Goal: Navigation & Orientation: Find specific page/section

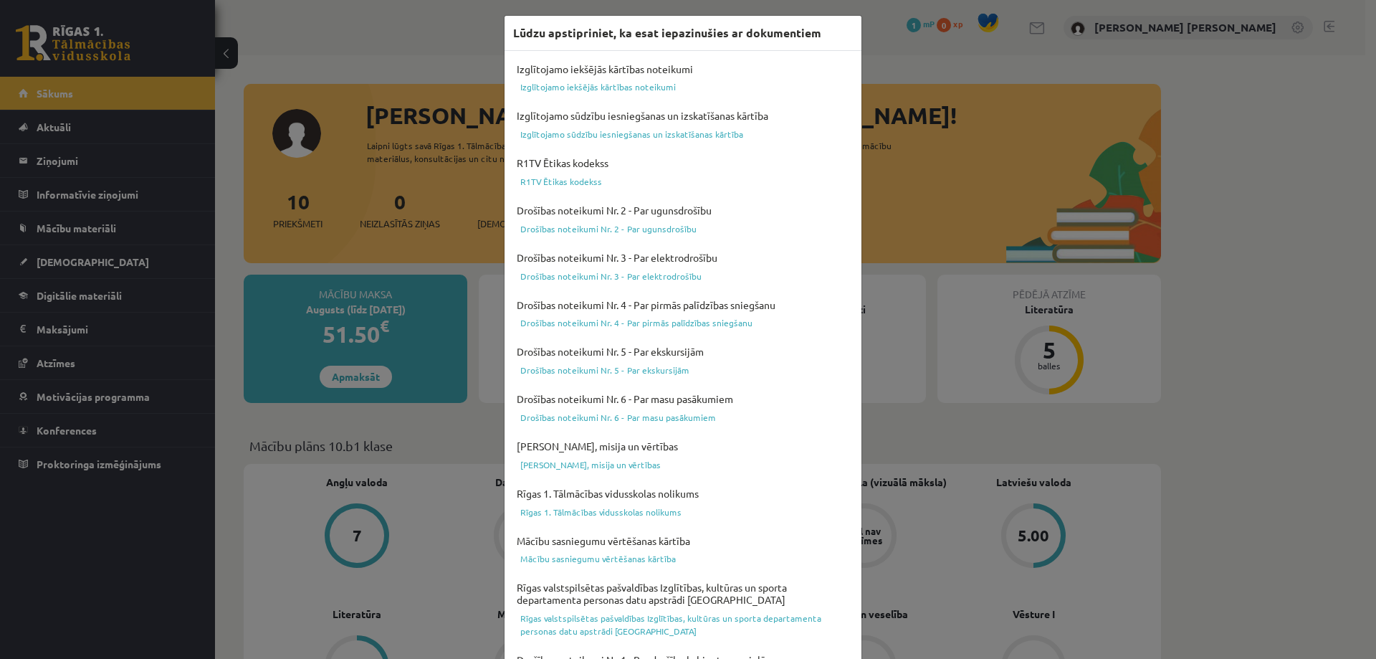
click at [389, 445] on div "Lūdzu apstipriniet, ka esat iepazinušies ar dokumentiem Izglītojamo iekšējās kā…" at bounding box center [688, 329] width 1376 height 659
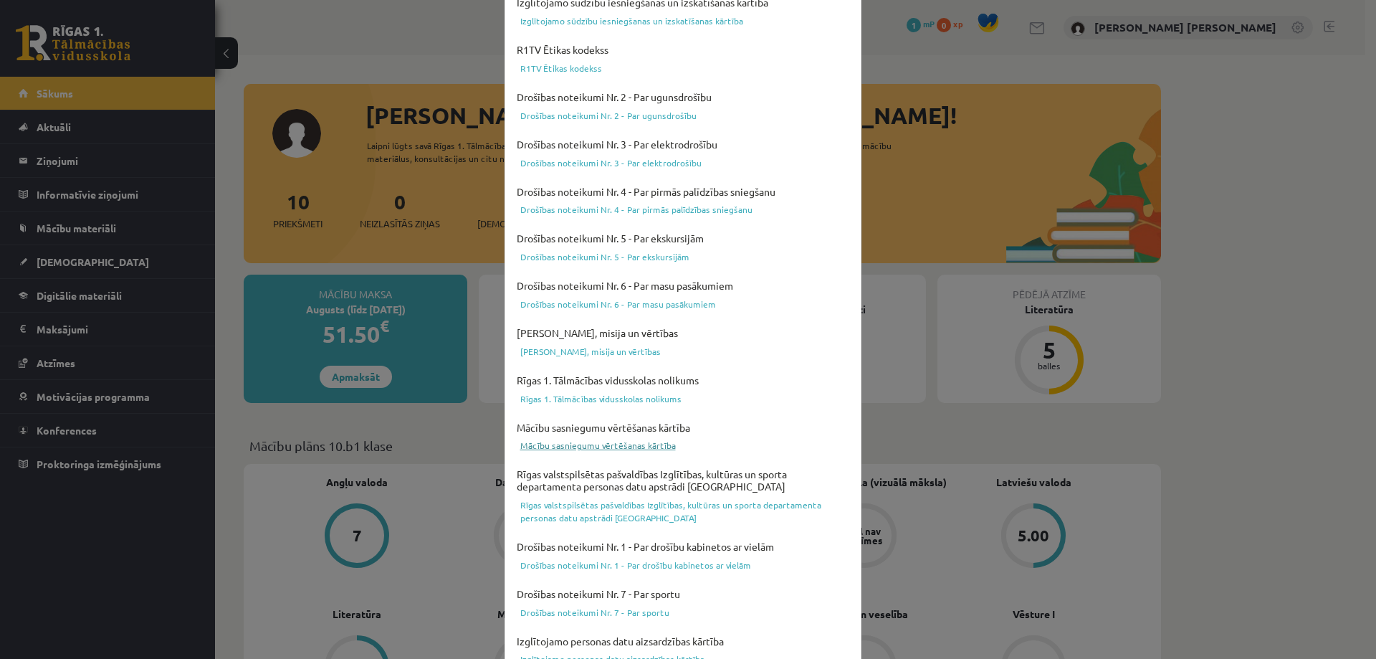
scroll to position [374, 0]
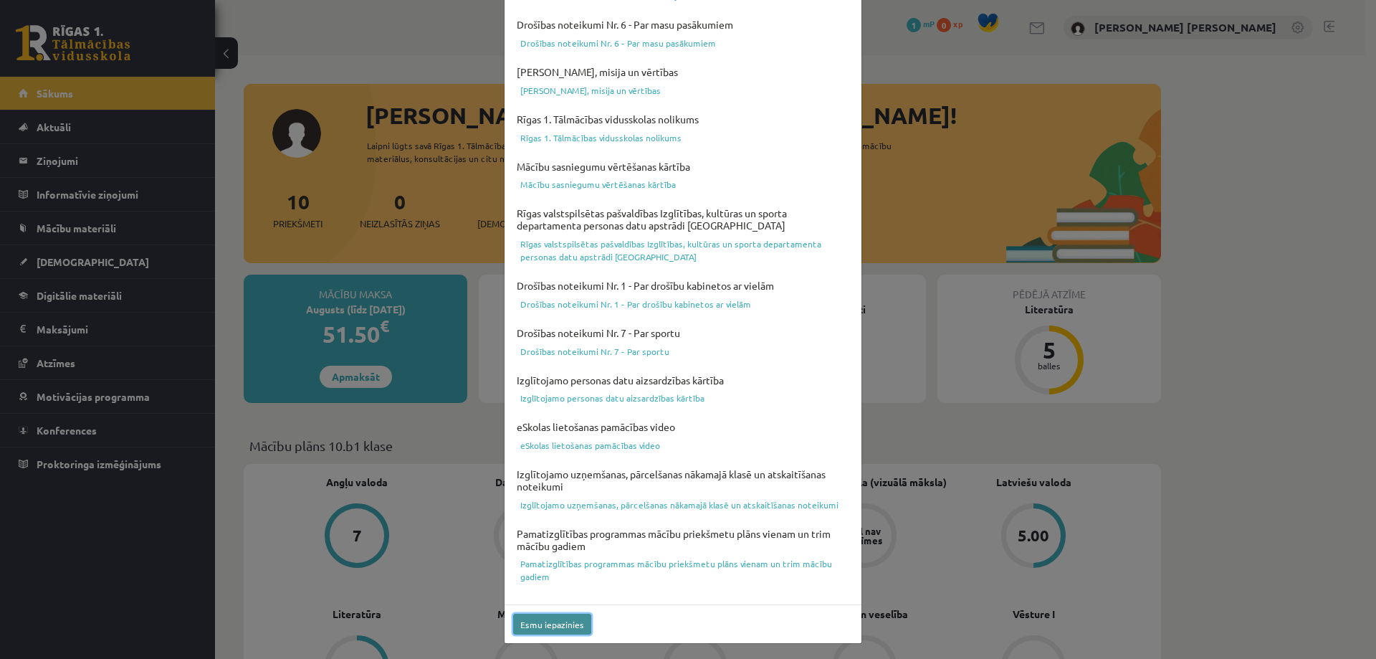
click at [521, 628] on button "Esmu iepazinies" at bounding box center [552, 624] width 78 height 21
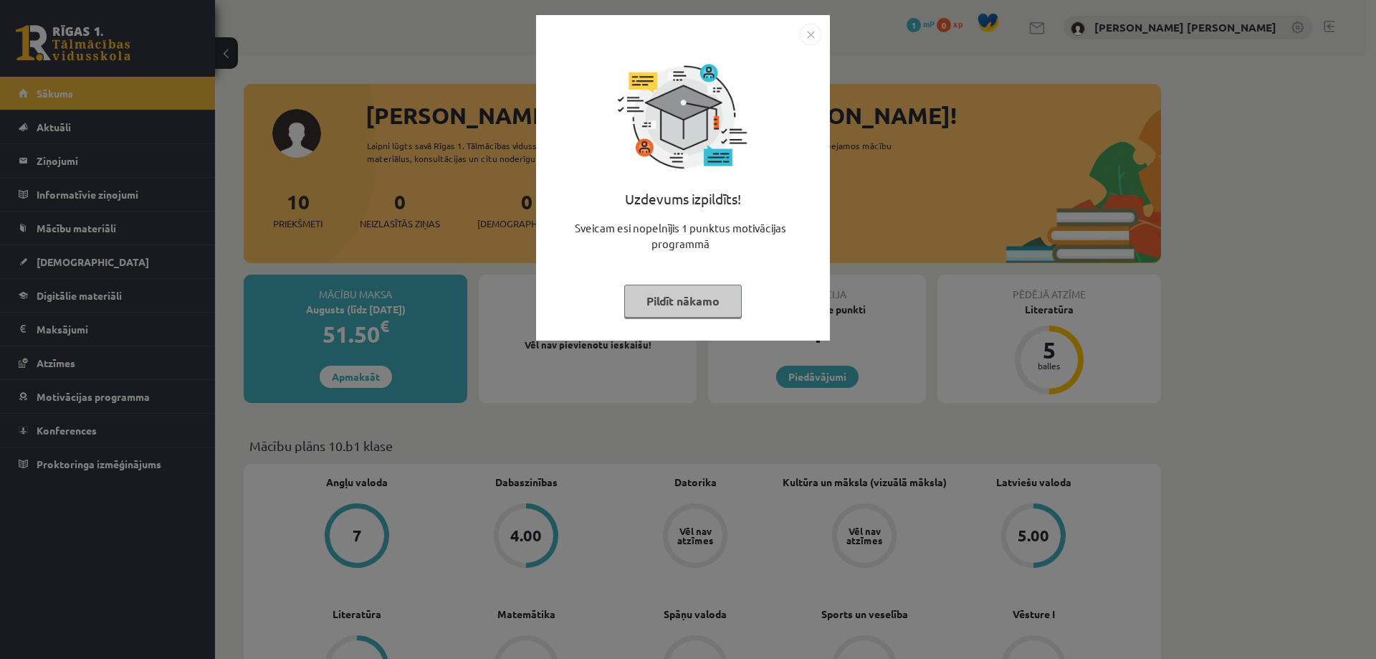
click at [693, 310] on button "Pildīt nākamo" at bounding box center [683, 301] width 118 height 33
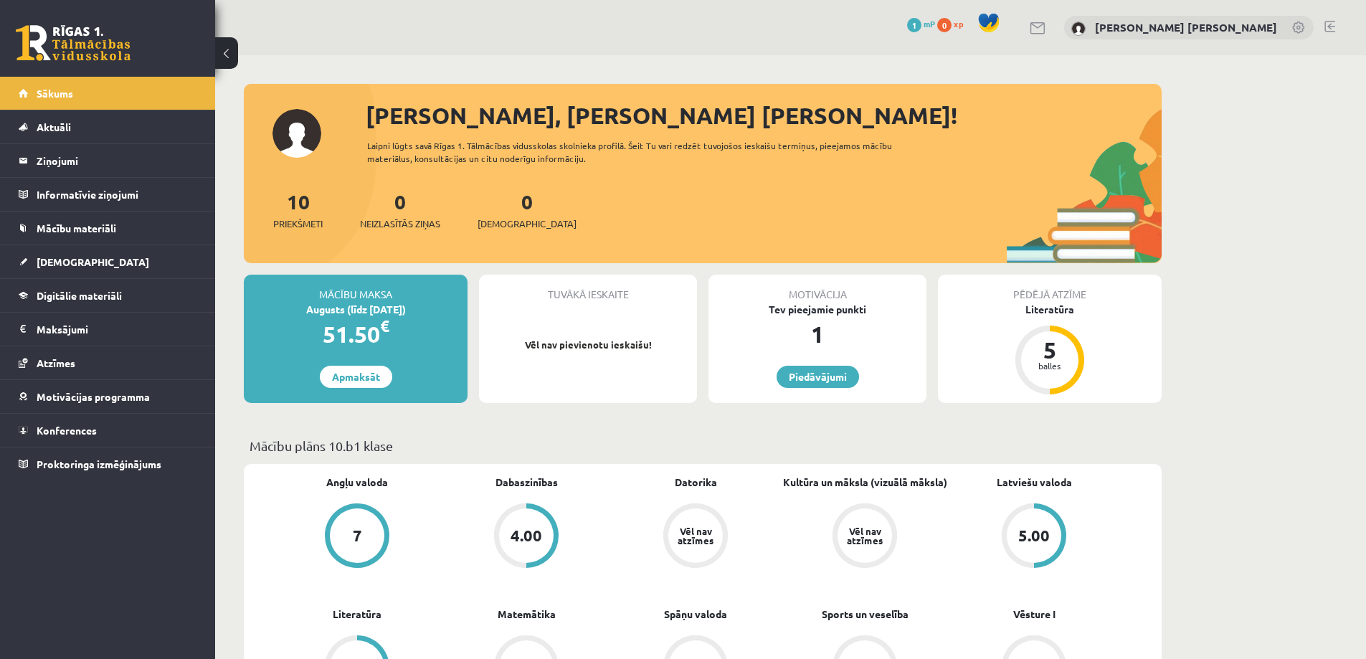
click at [1297, 29] on link at bounding box center [1299, 29] width 14 height 14
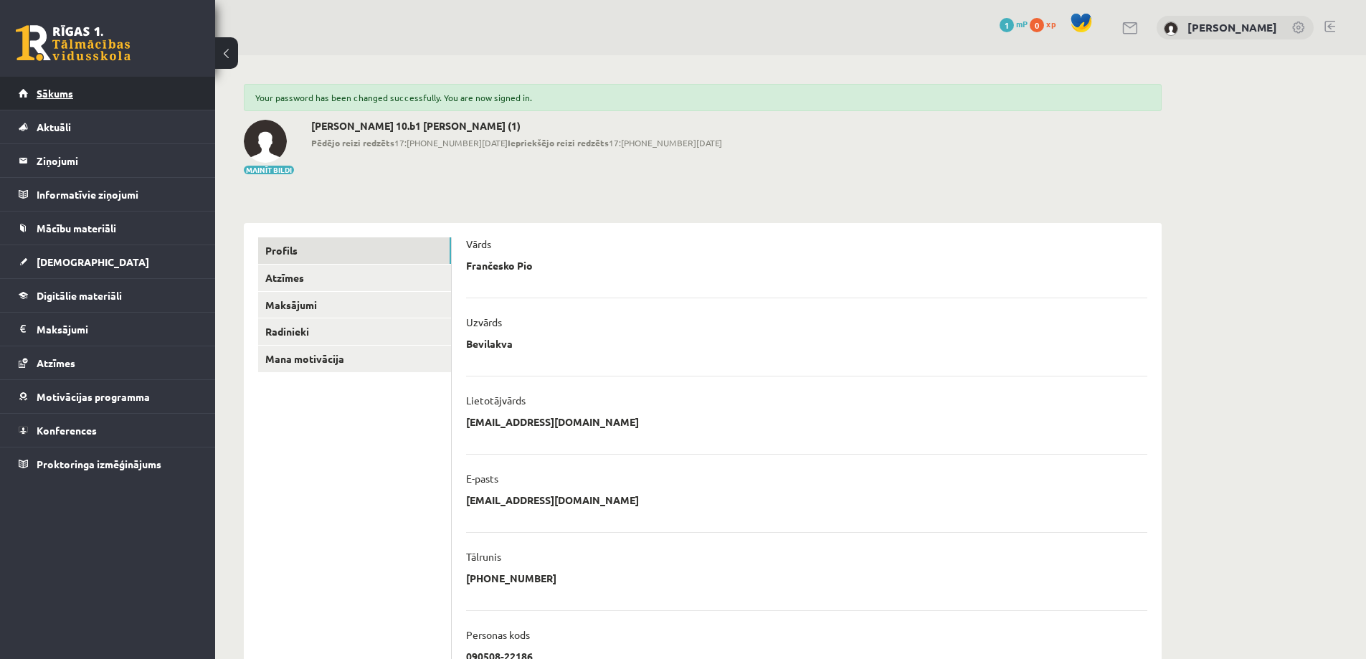
click at [58, 100] on link "Sākums" at bounding box center [108, 93] width 179 height 33
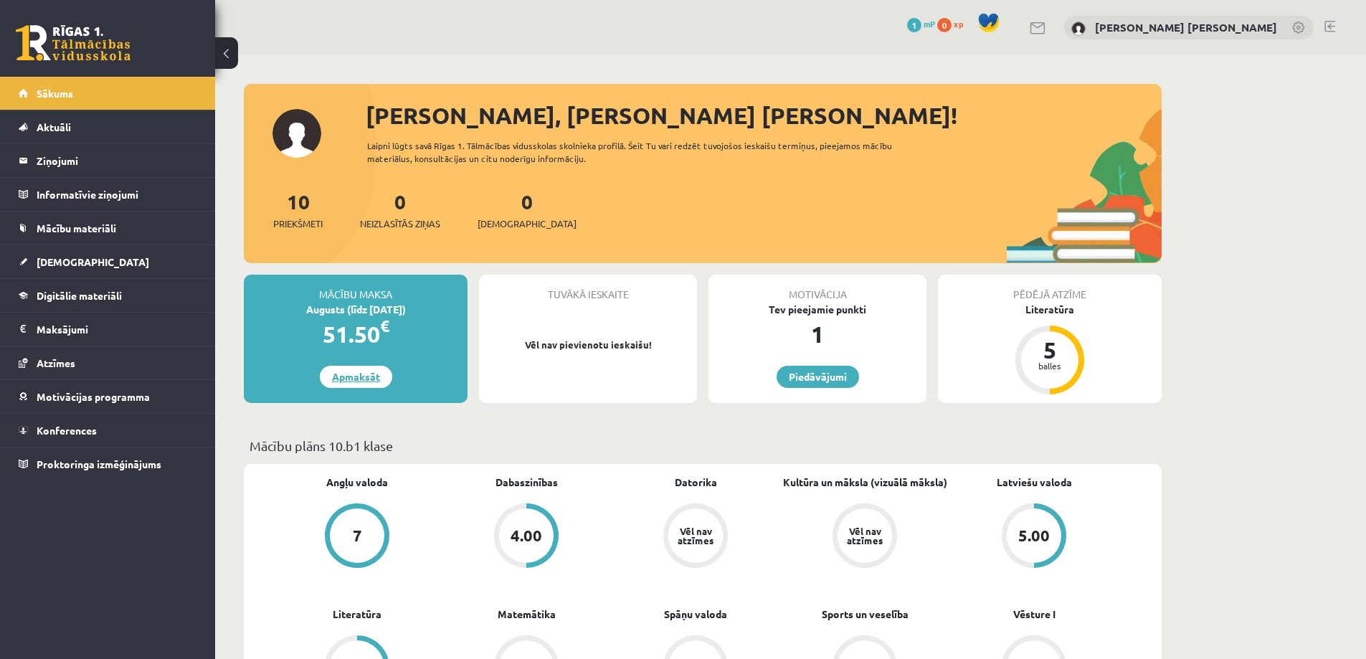
click at [341, 381] on link "Apmaksāt" at bounding box center [356, 377] width 72 height 22
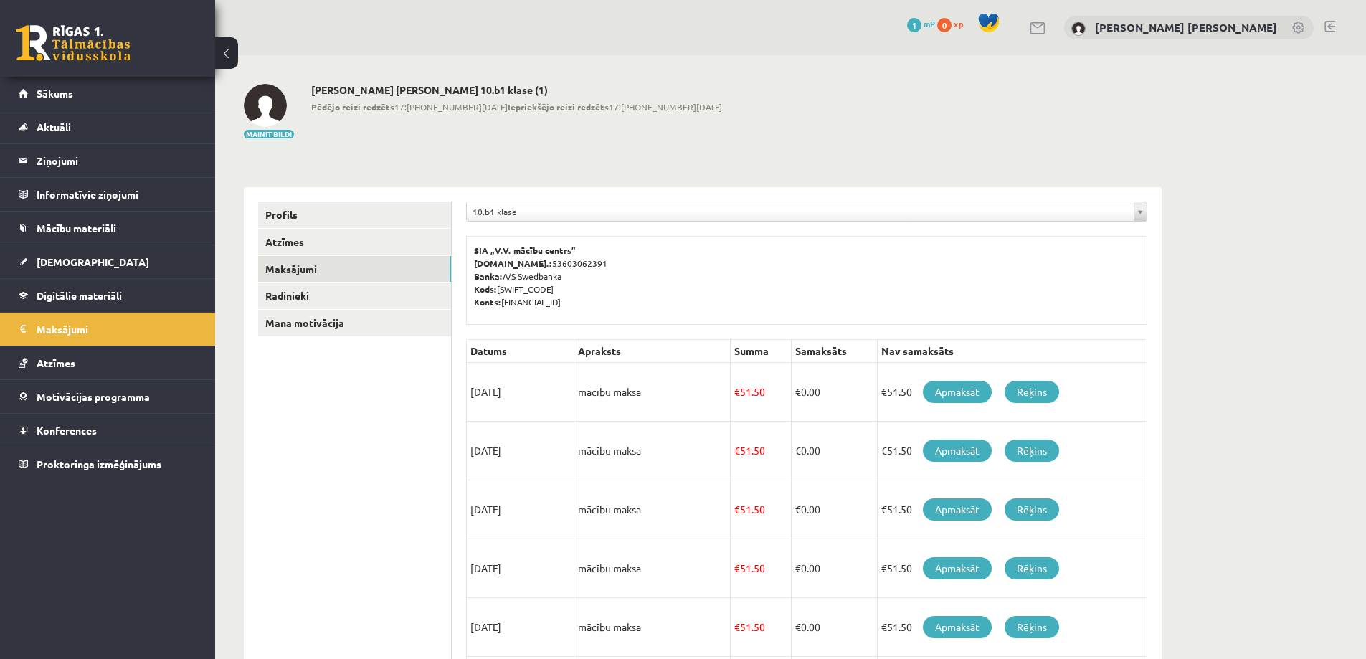
click at [398, 453] on ul "Profils Atzīmes Maksājumi [GEOGRAPHIC_DATA] Mana motivācija" at bounding box center [355, 605] width 194 height 808
click at [54, 97] on span "Sākums" at bounding box center [55, 93] width 37 height 13
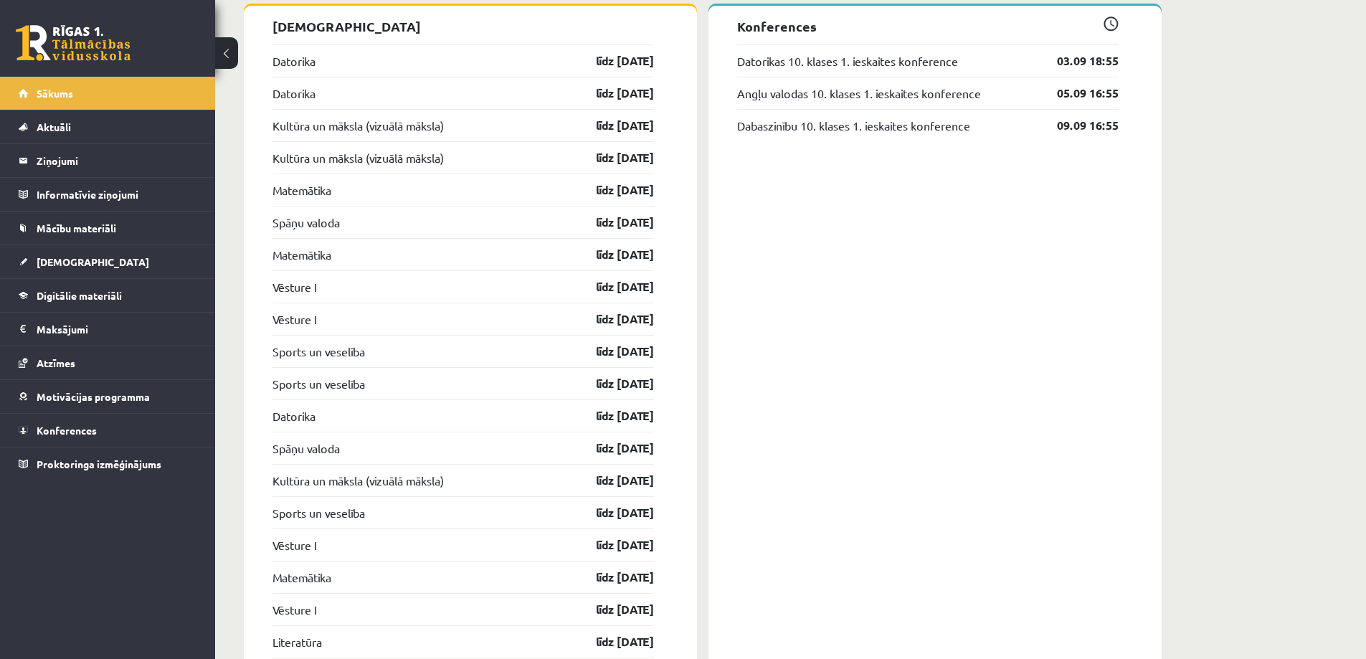
scroll to position [826, 0]
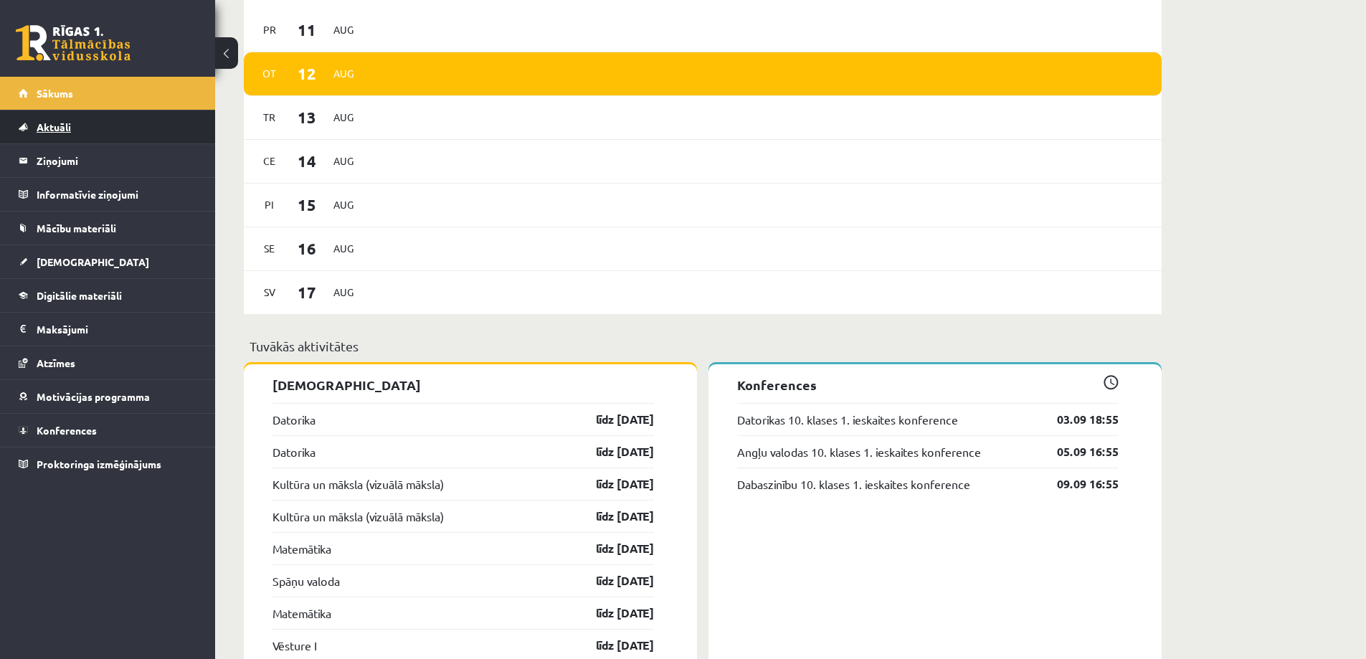
click at [53, 132] on span "Aktuāli" at bounding box center [54, 126] width 34 height 13
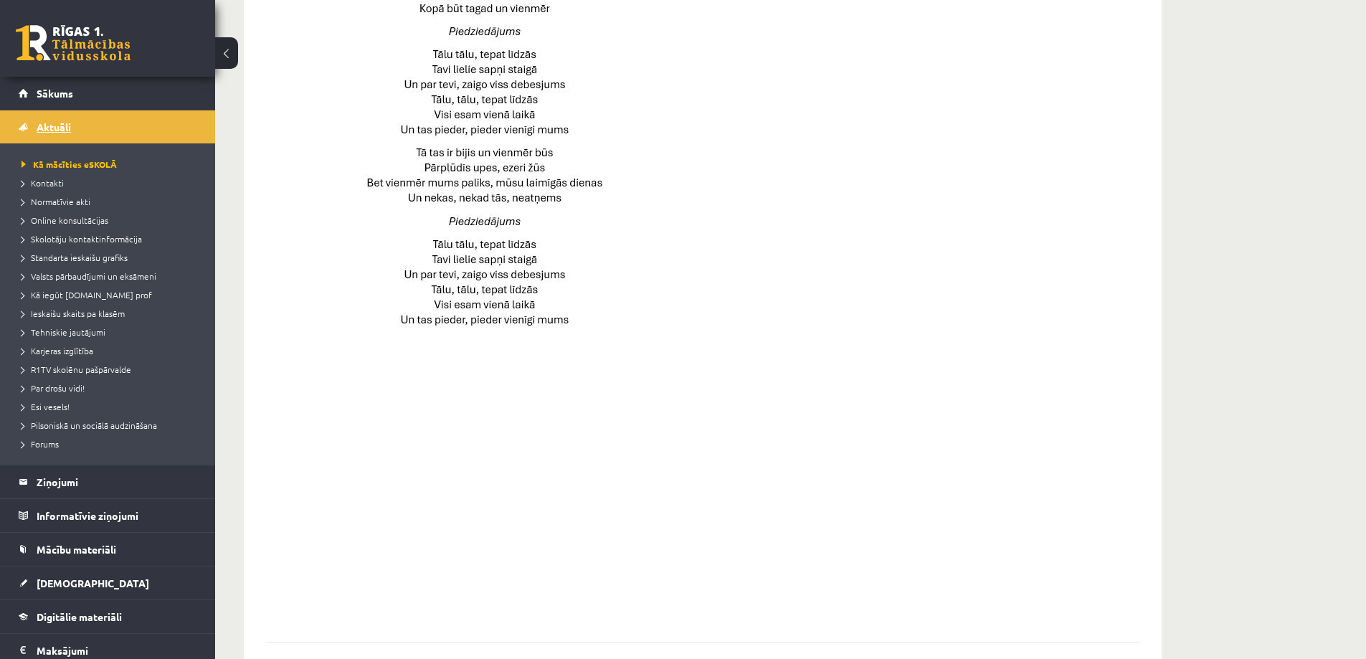
click at [50, 131] on span "Aktuāli" at bounding box center [54, 126] width 34 height 13
click at [48, 473] on legend "Ziņojumi 0" at bounding box center [117, 481] width 161 height 33
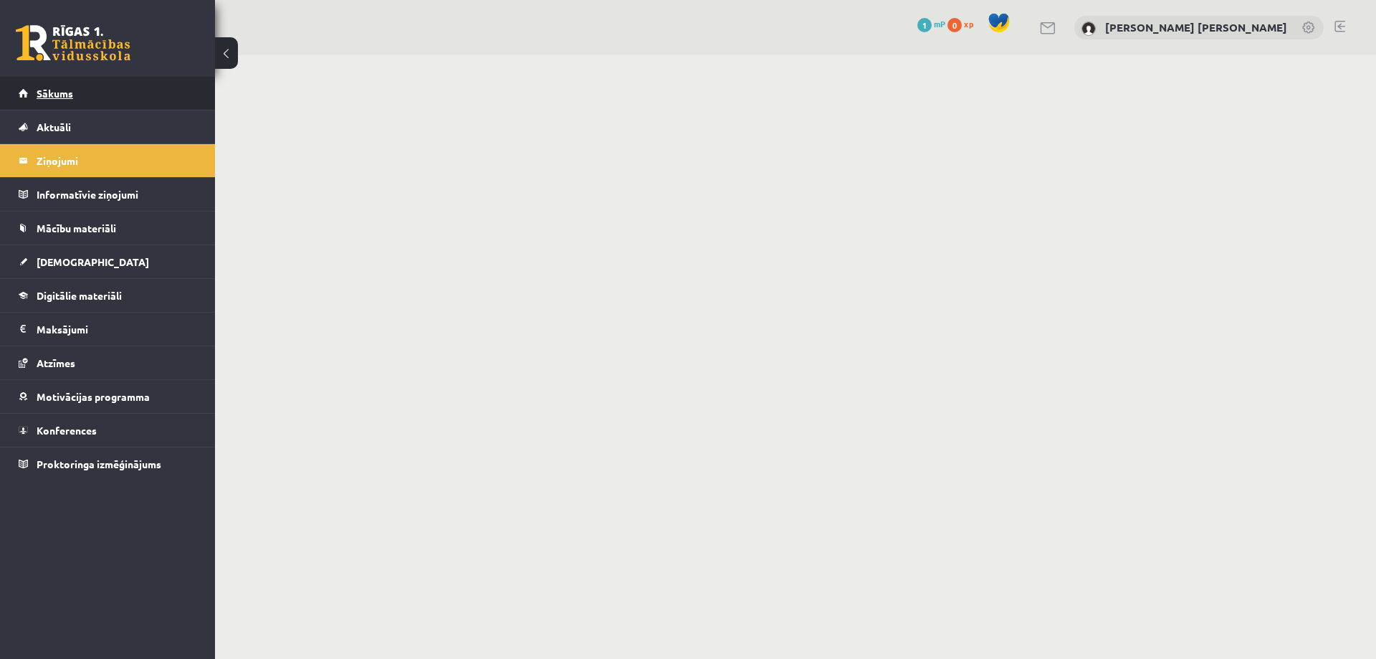
click at [41, 96] on span "Sākums" at bounding box center [55, 93] width 37 height 13
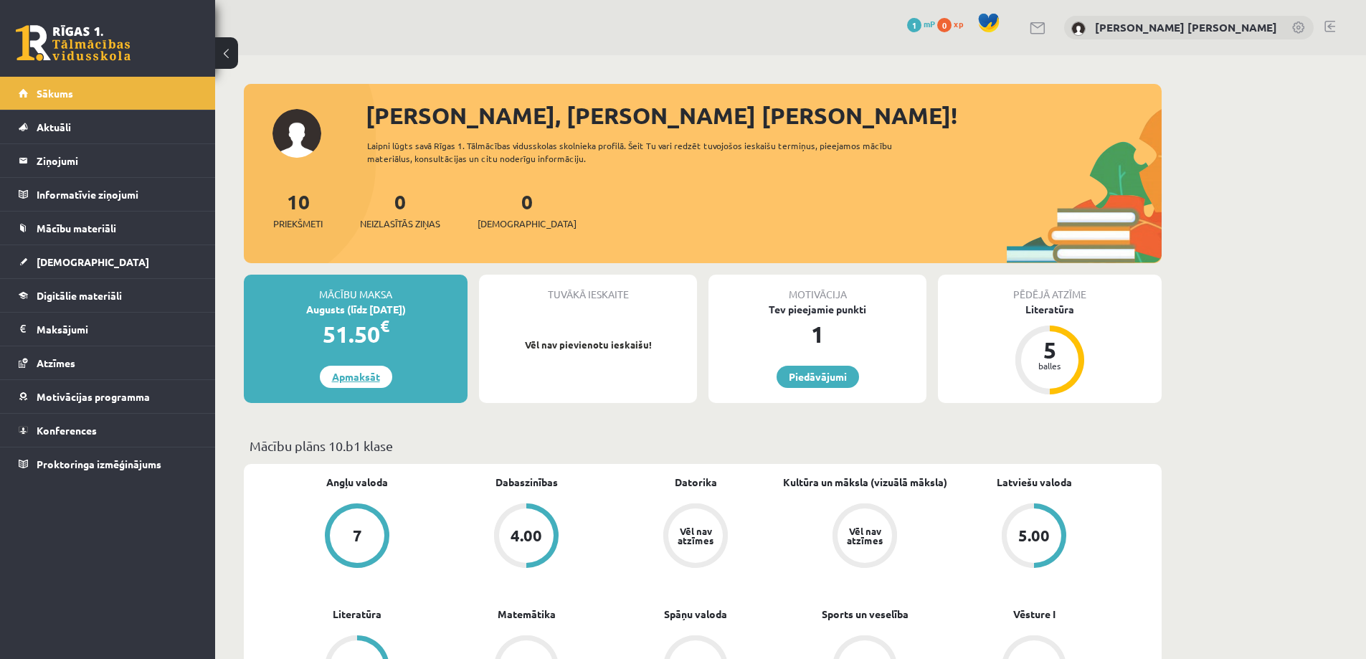
click at [363, 376] on link "Apmaksāt" at bounding box center [356, 377] width 72 height 22
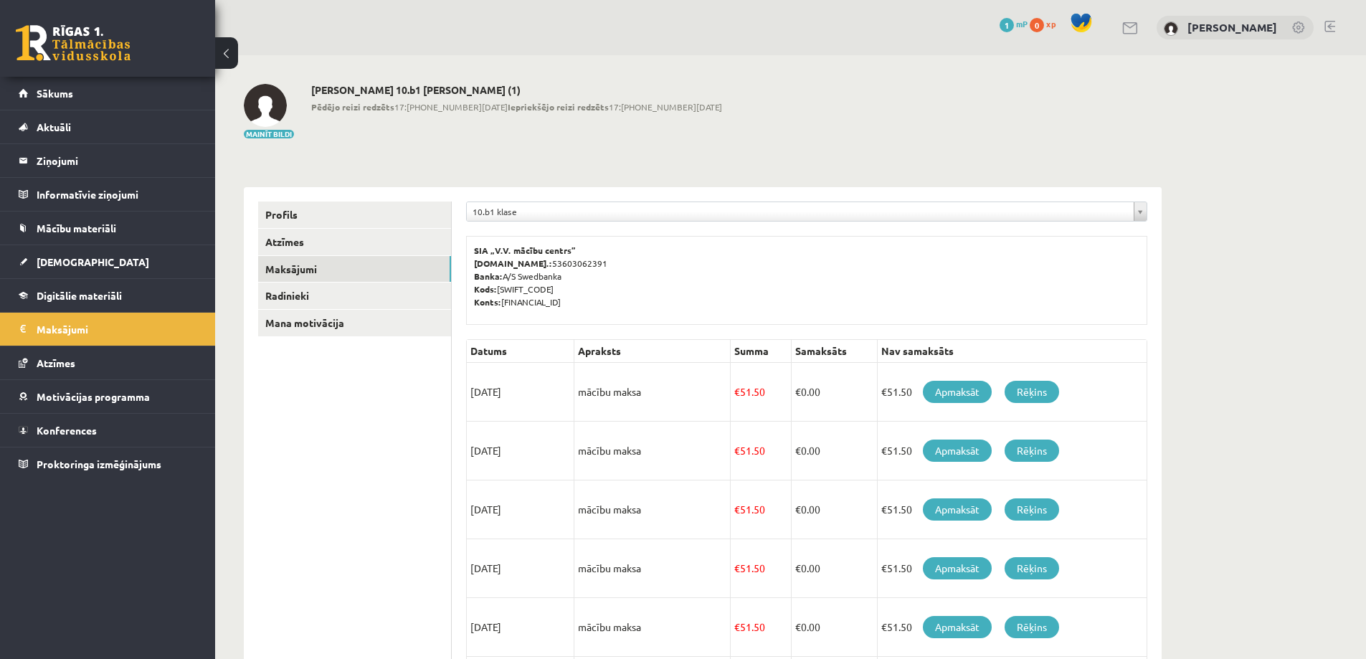
click at [1070, 24] on span at bounding box center [1081, 23] width 22 height 22
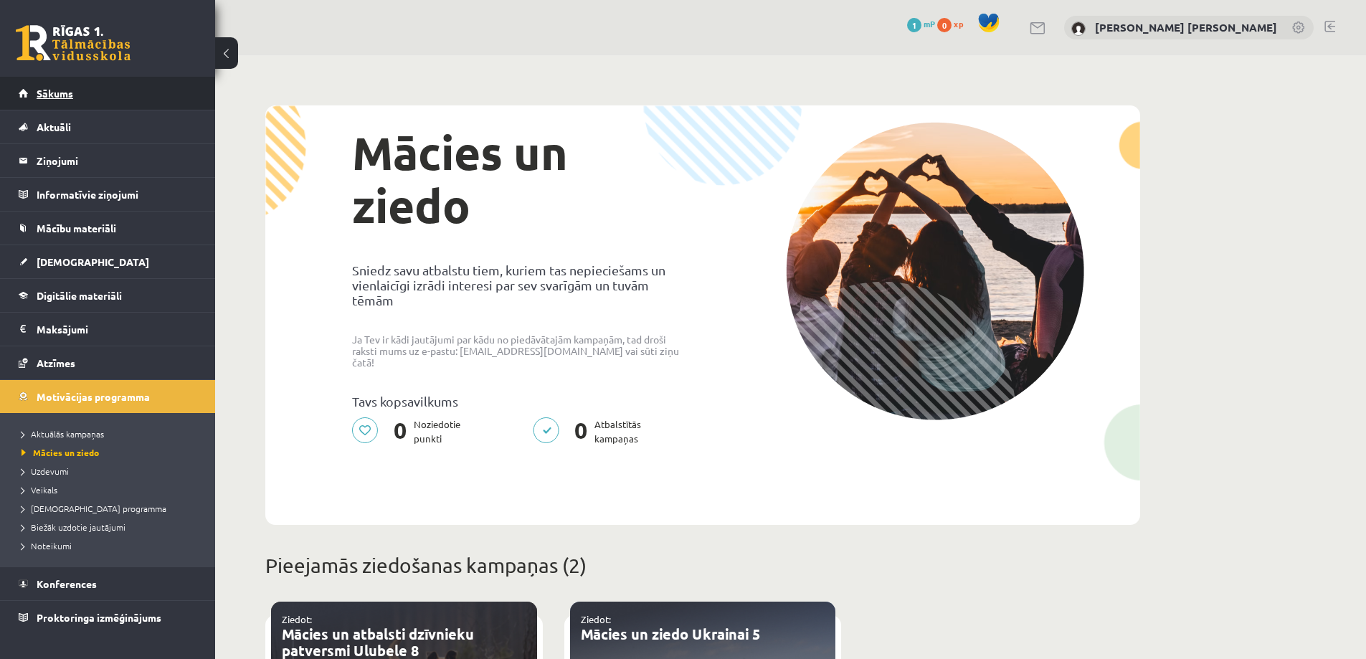
click at [70, 96] on span "Sākums" at bounding box center [55, 93] width 37 height 13
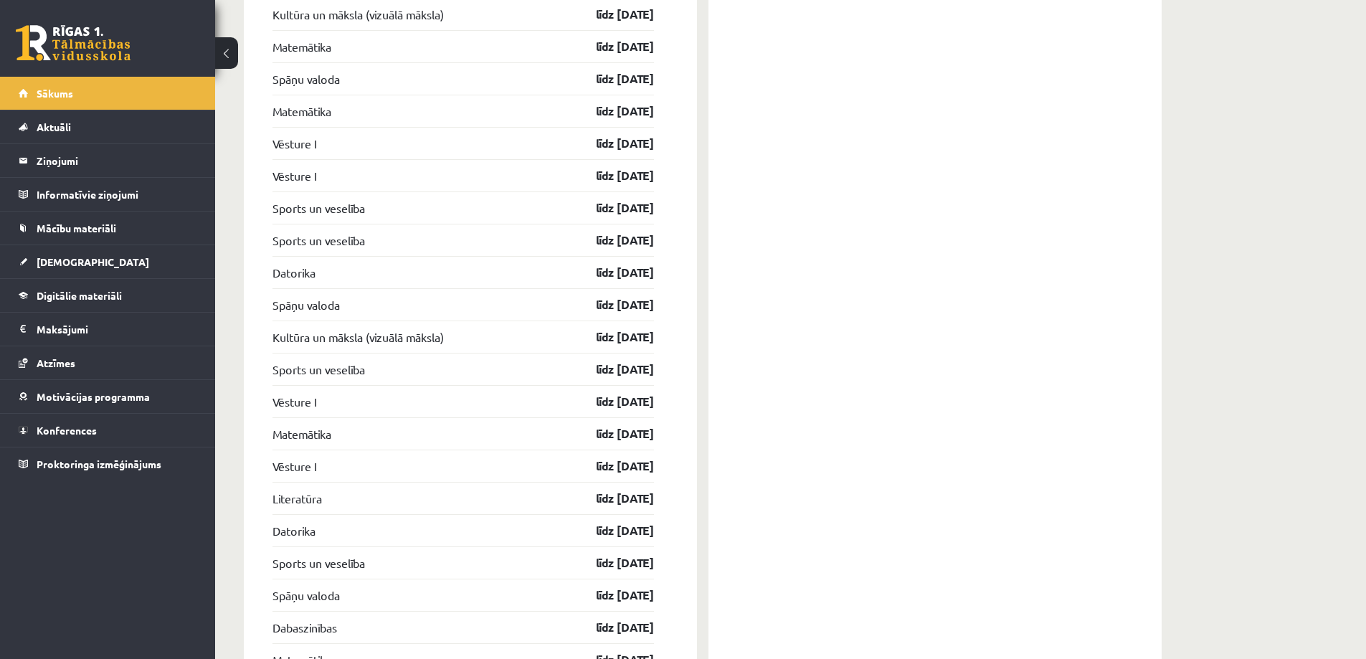
scroll to position [1577, 0]
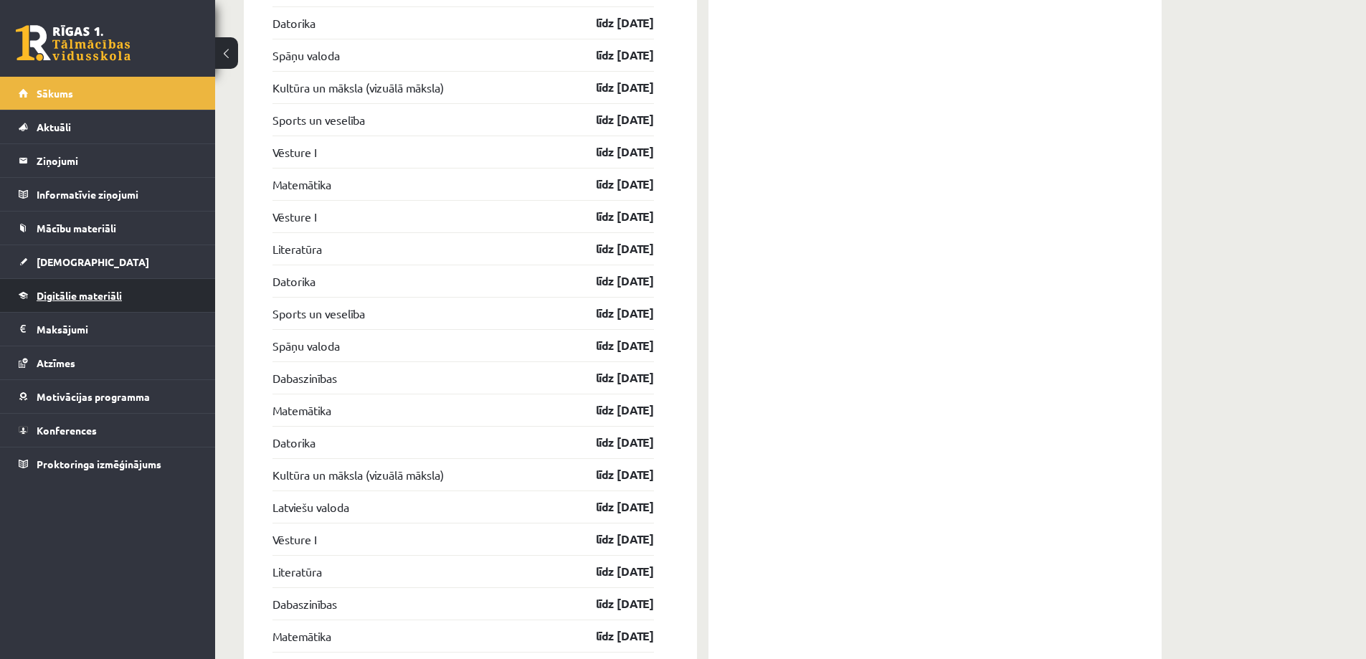
click at [72, 296] on span "Digitālie materiāli" at bounding box center [79, 295] width 85 height 13
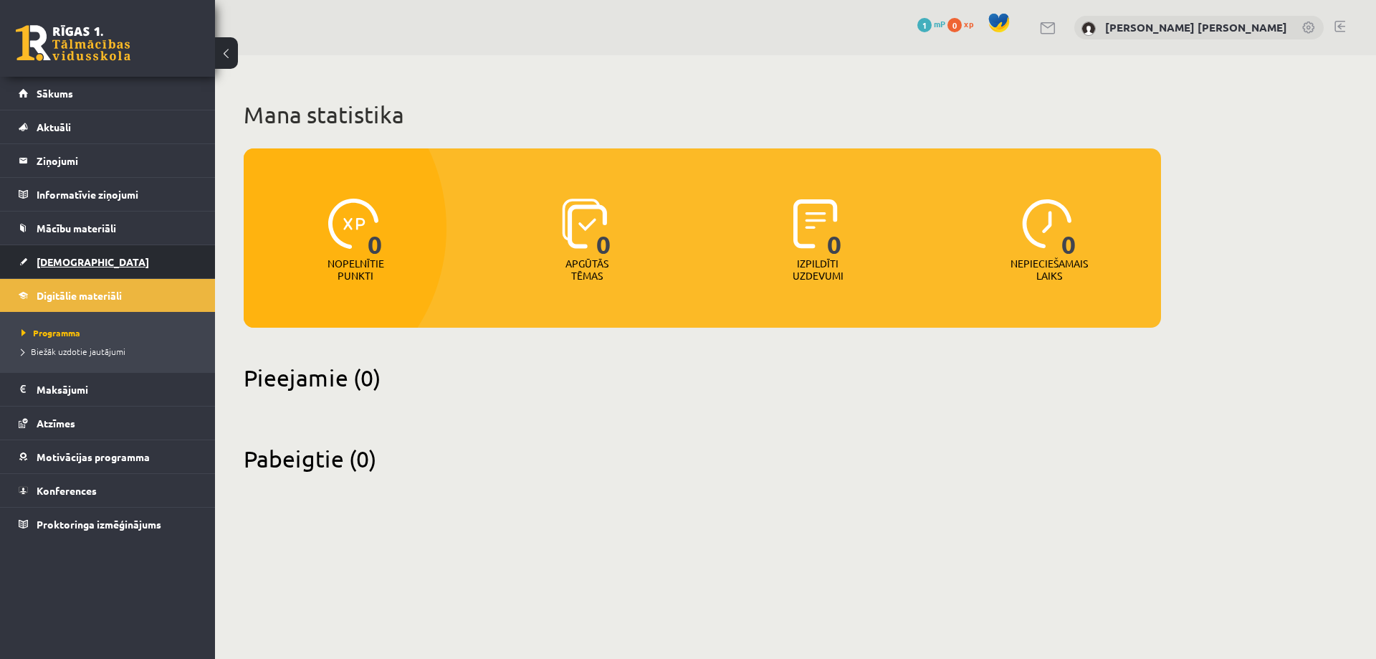
click at [55, 266] on span "[DEMOGRAPHIC_DATA]" at bounding box center [93, 261] width 113 height 13
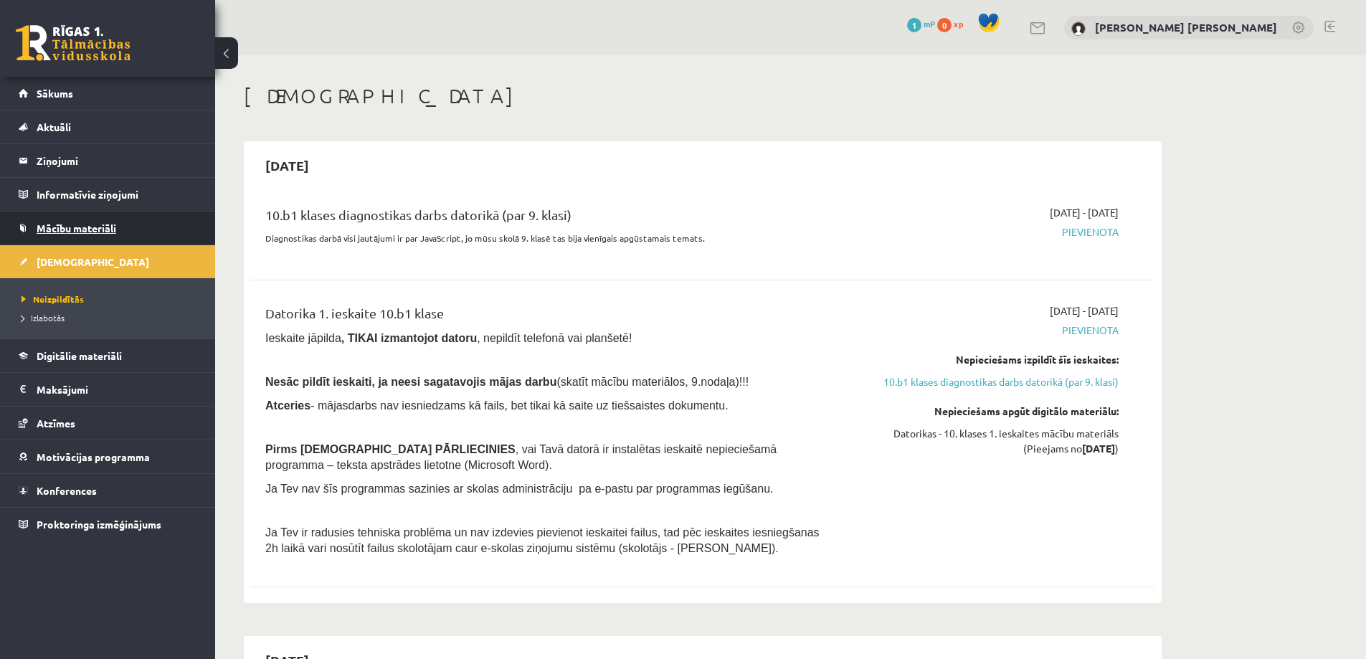
click at [60, 229] on span "Mācību materiāli" at bounding box center [77, 228] width 80 height 13
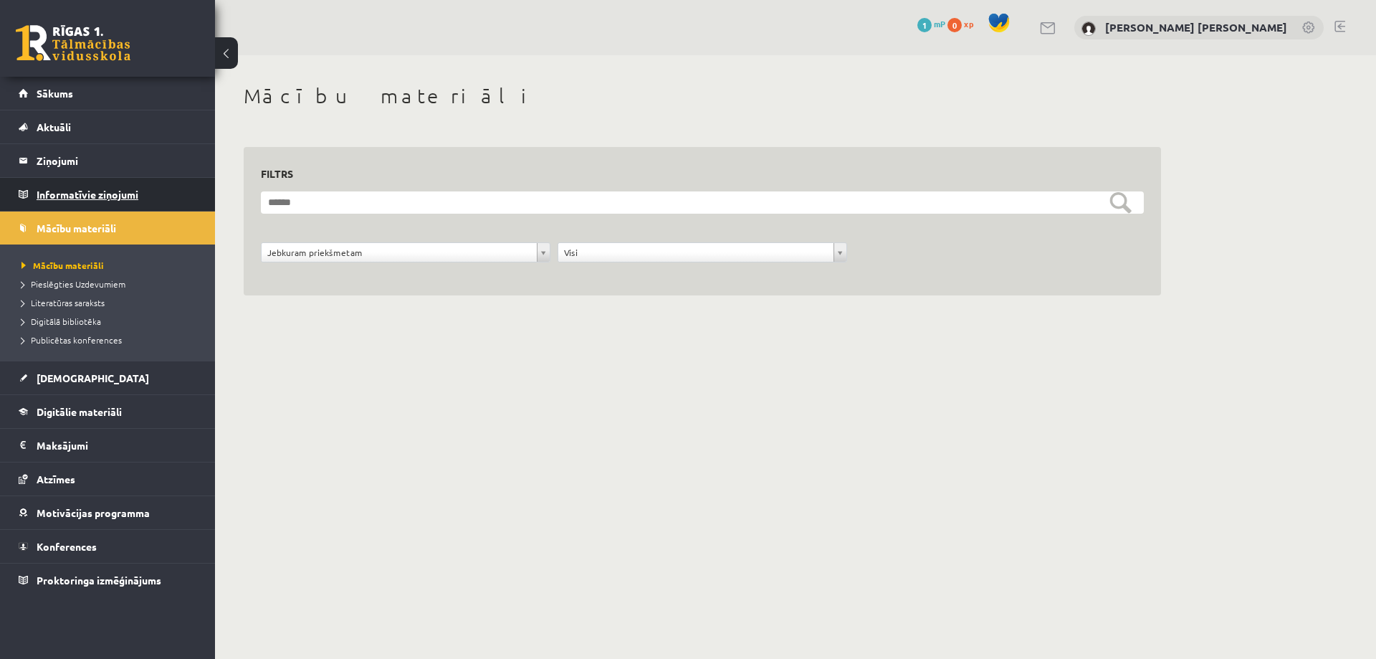
click at [72, 193] on legend "Informatīvie ziņojumi 0" at bounding box center [117, 194] width 161 height 33
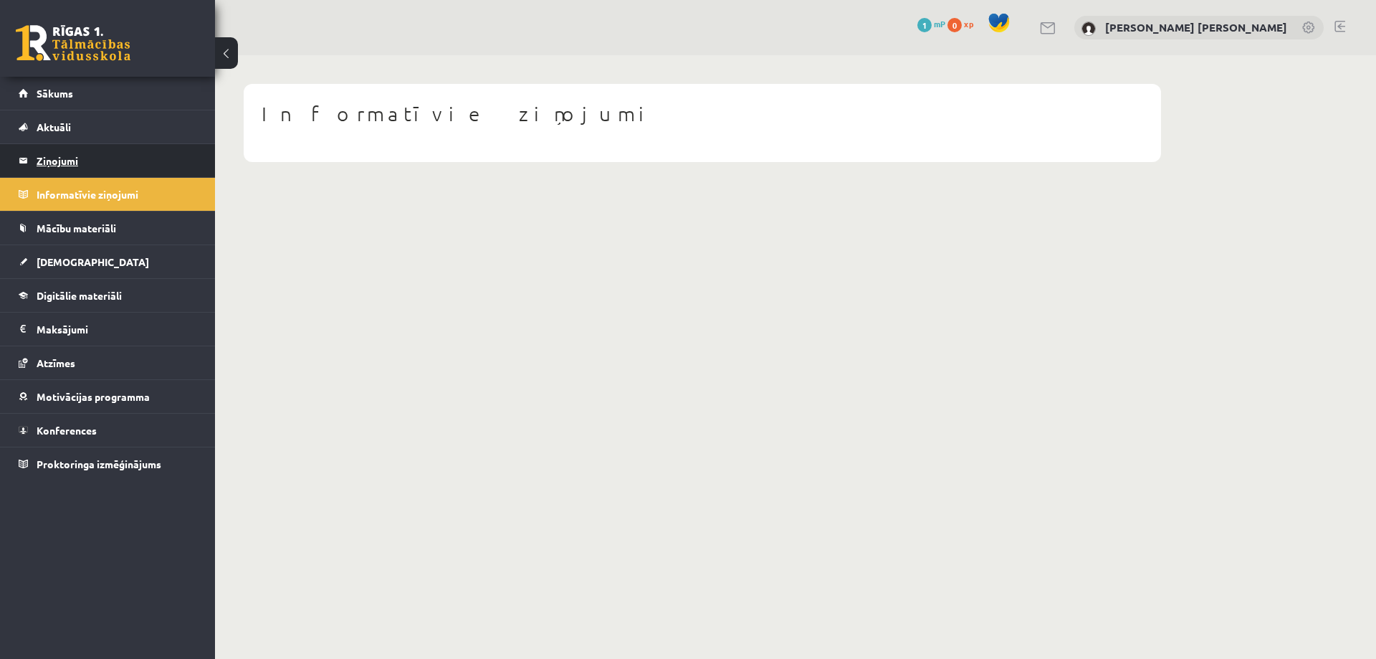
click at [69, 173] on legend "Ziņojumi 0" at bounding box center [117, 160] width 161 height 33
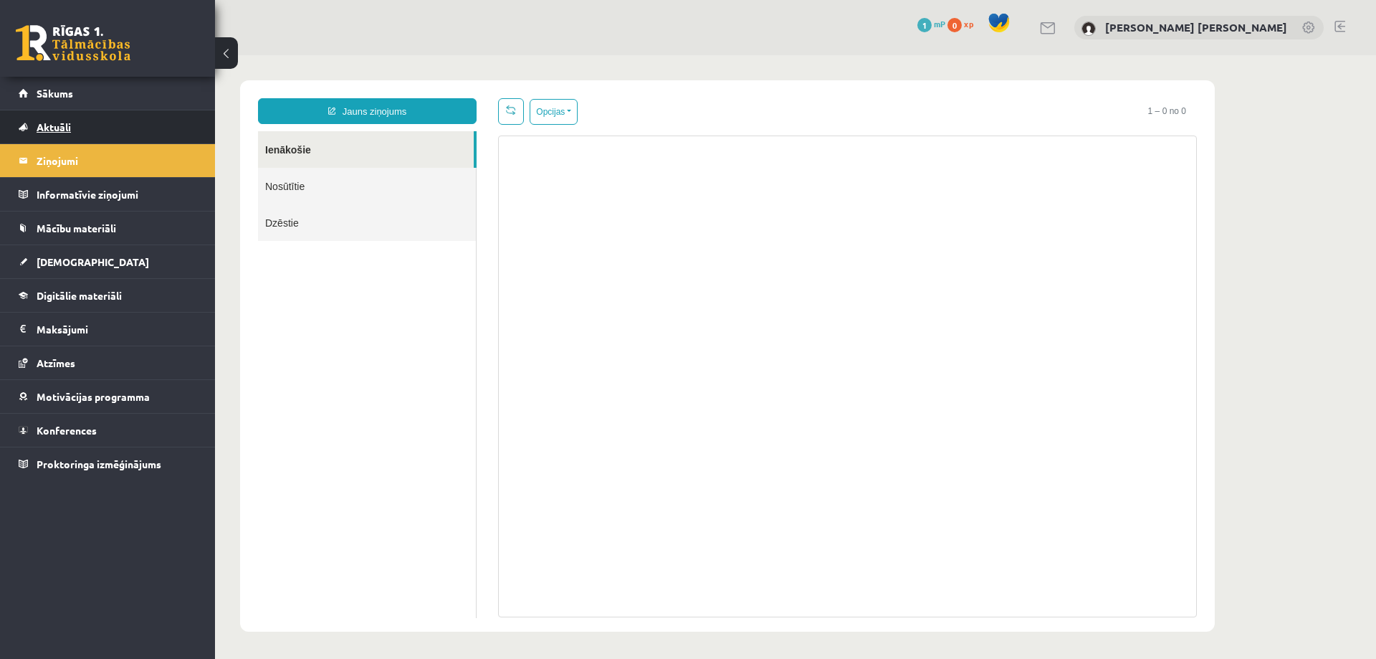
click at [84, 130] on link "Aktuāli" at bounding box center [108, 126] width 179 height 33
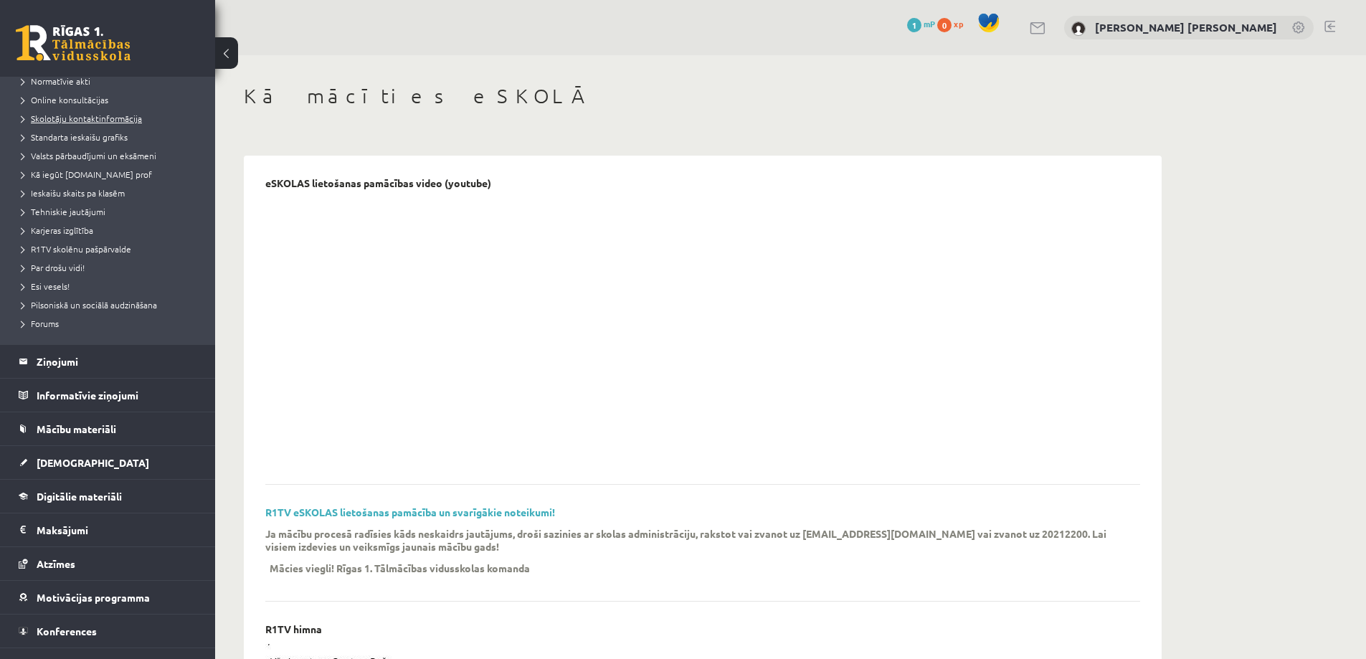
scroll to position [143, 0]
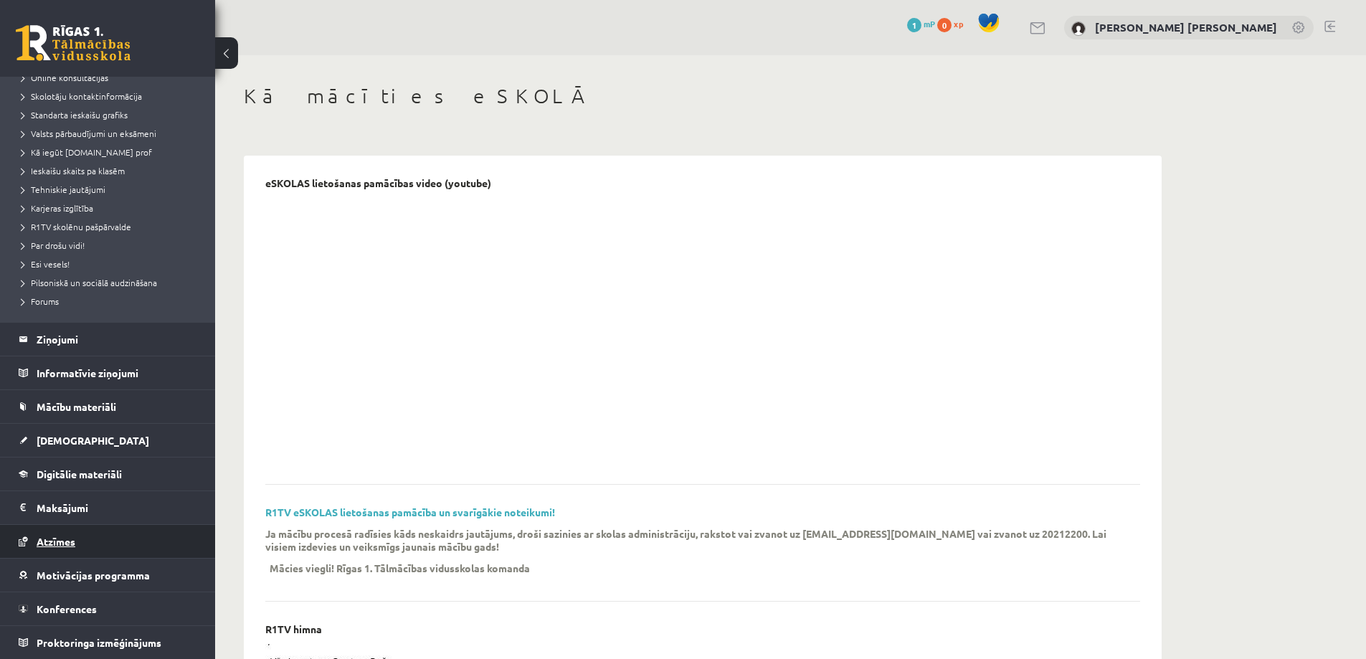
click at [47, 548] on link "Atzīmes" at bounding box center [108, 541] width 179 height 33
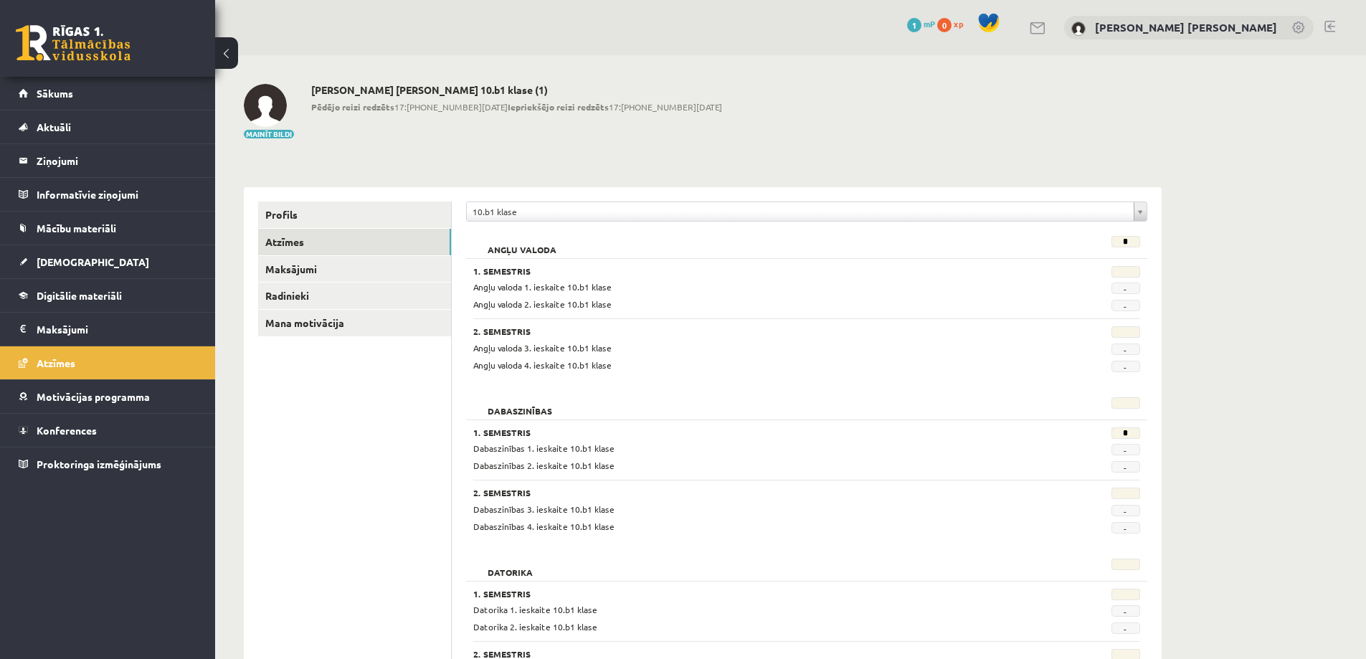
click at [230, 47] on button at bounding box center [226, 53] width 23 height 32
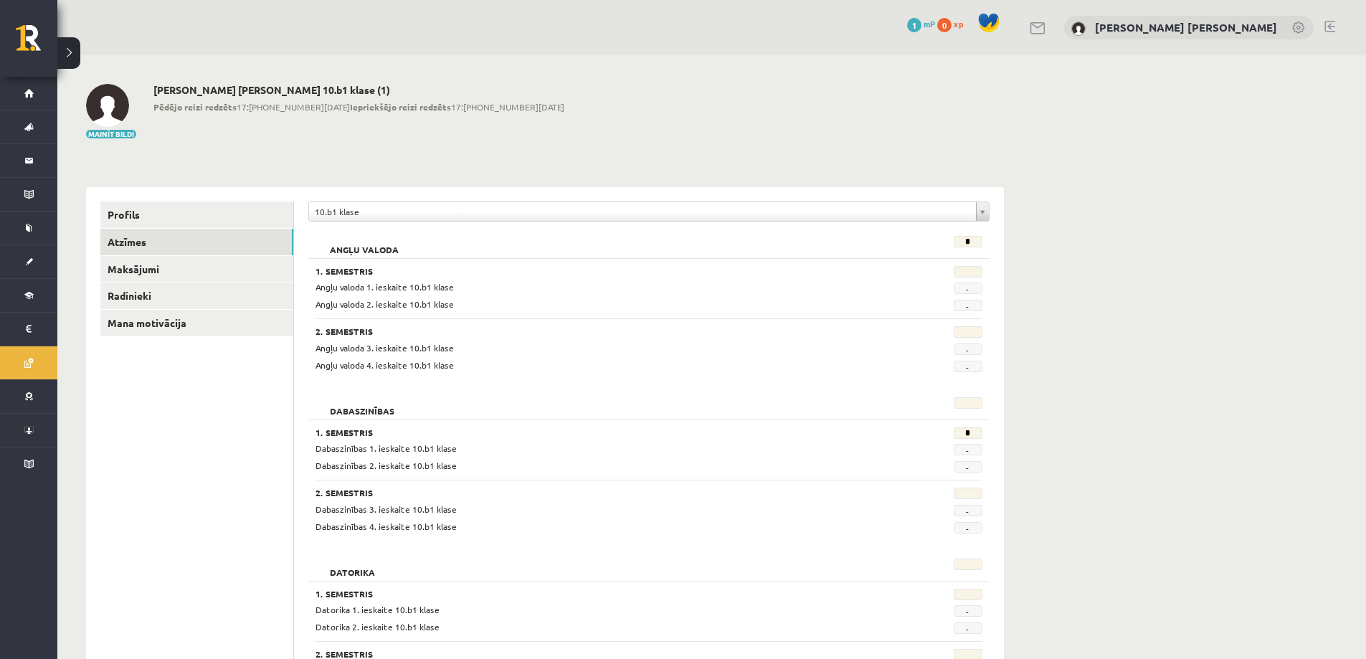
click at [72, 51] on button at bounding box center [68, 53] width 23 height 32
